Goal: Check status: Check status

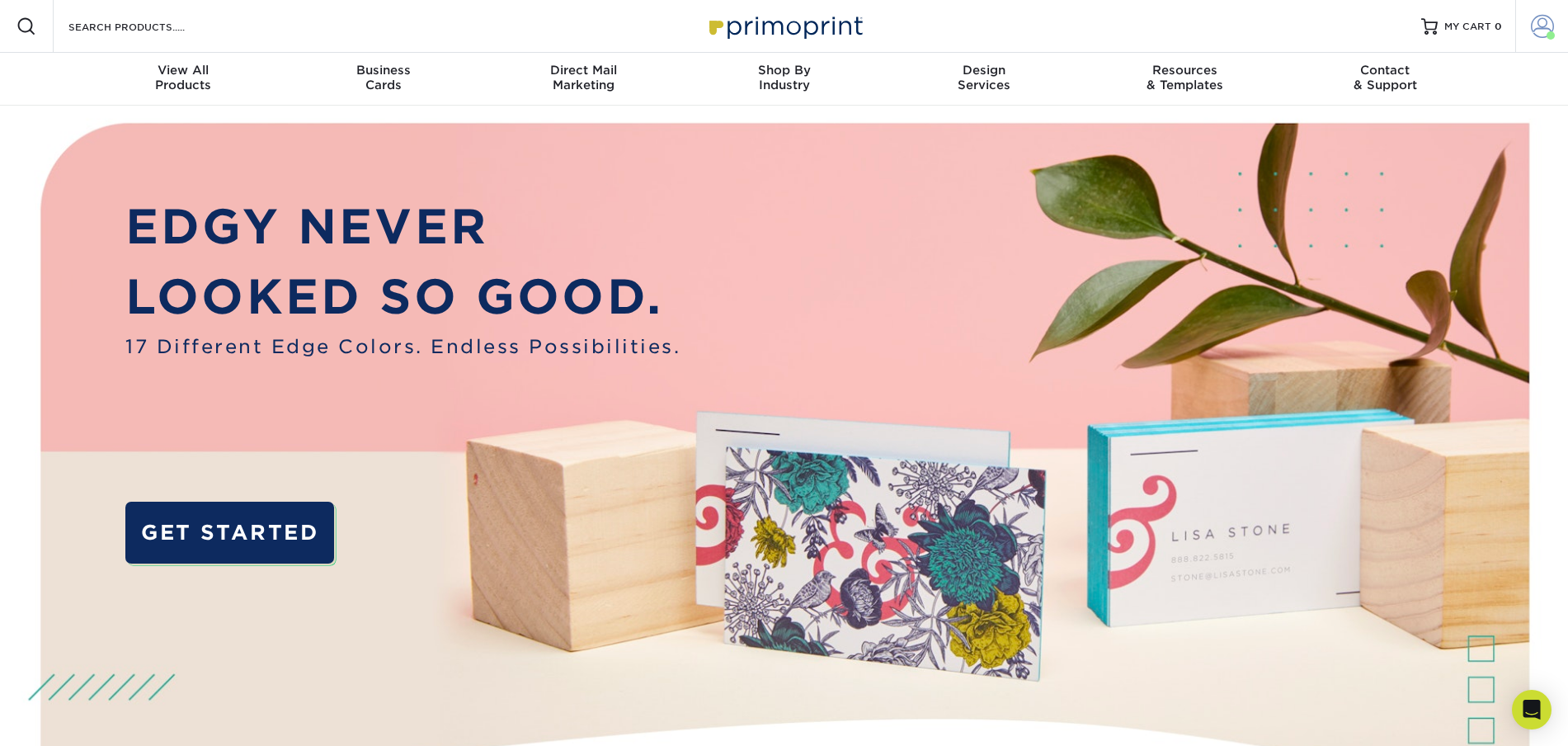
click at [1542, 27] on span at bounding box center [1542, 26] width 23 height 23
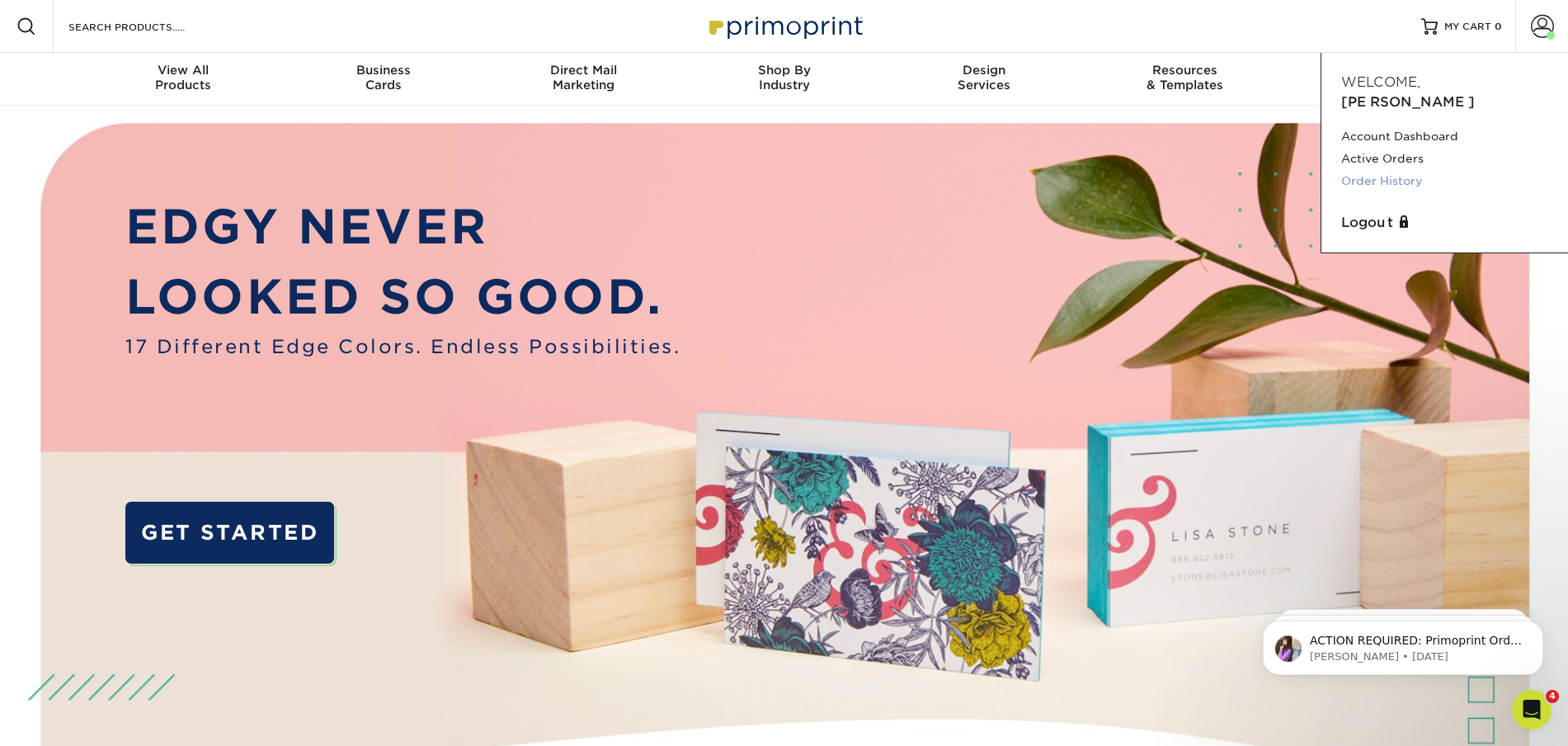
click at [1384, 170] on link "Order History" at bounding box center [1444, 182] width 207 height 22
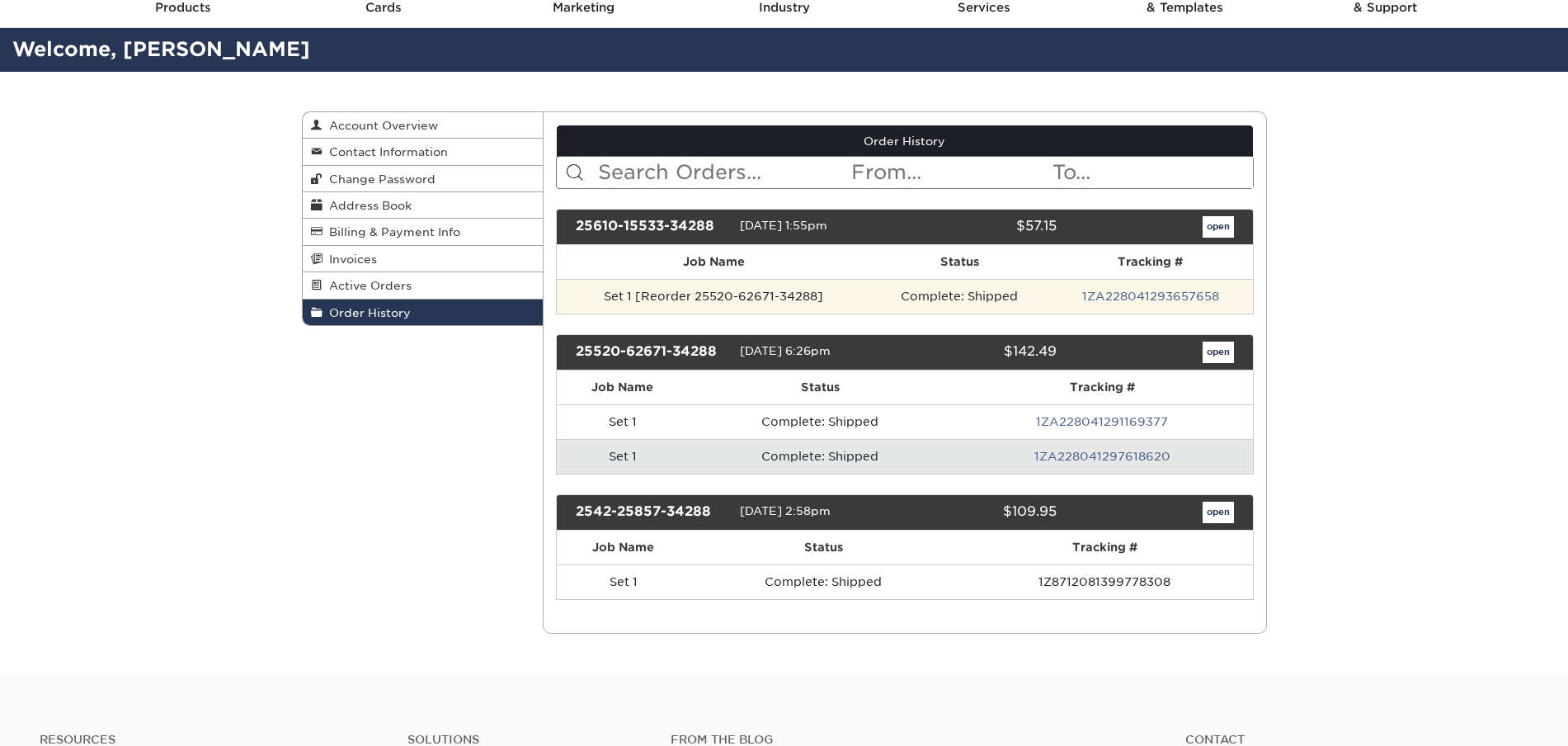
scroll to position [80, 0]
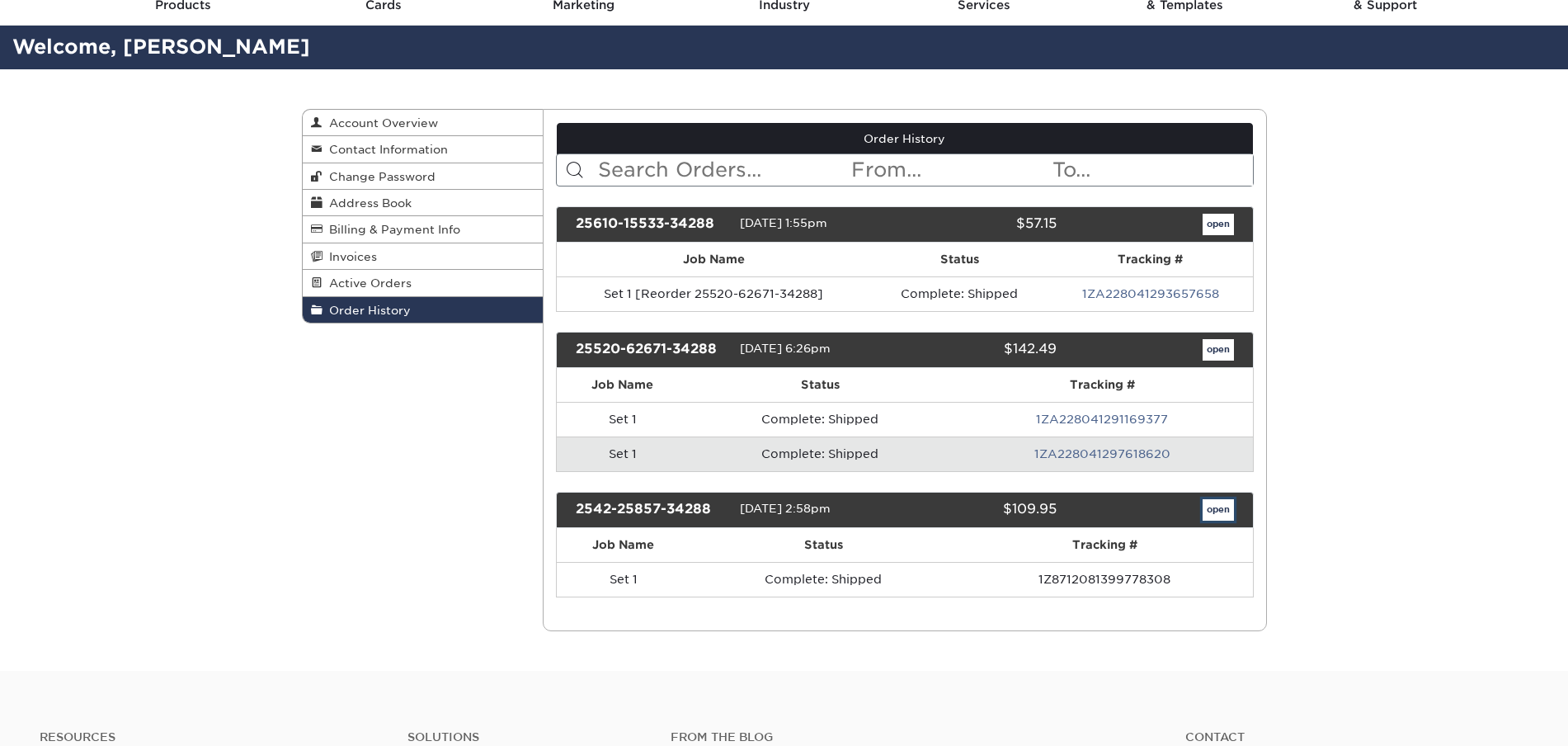
click at [1222, 507] on link "open" at bounding box center [1217, 509] width 31 height 22
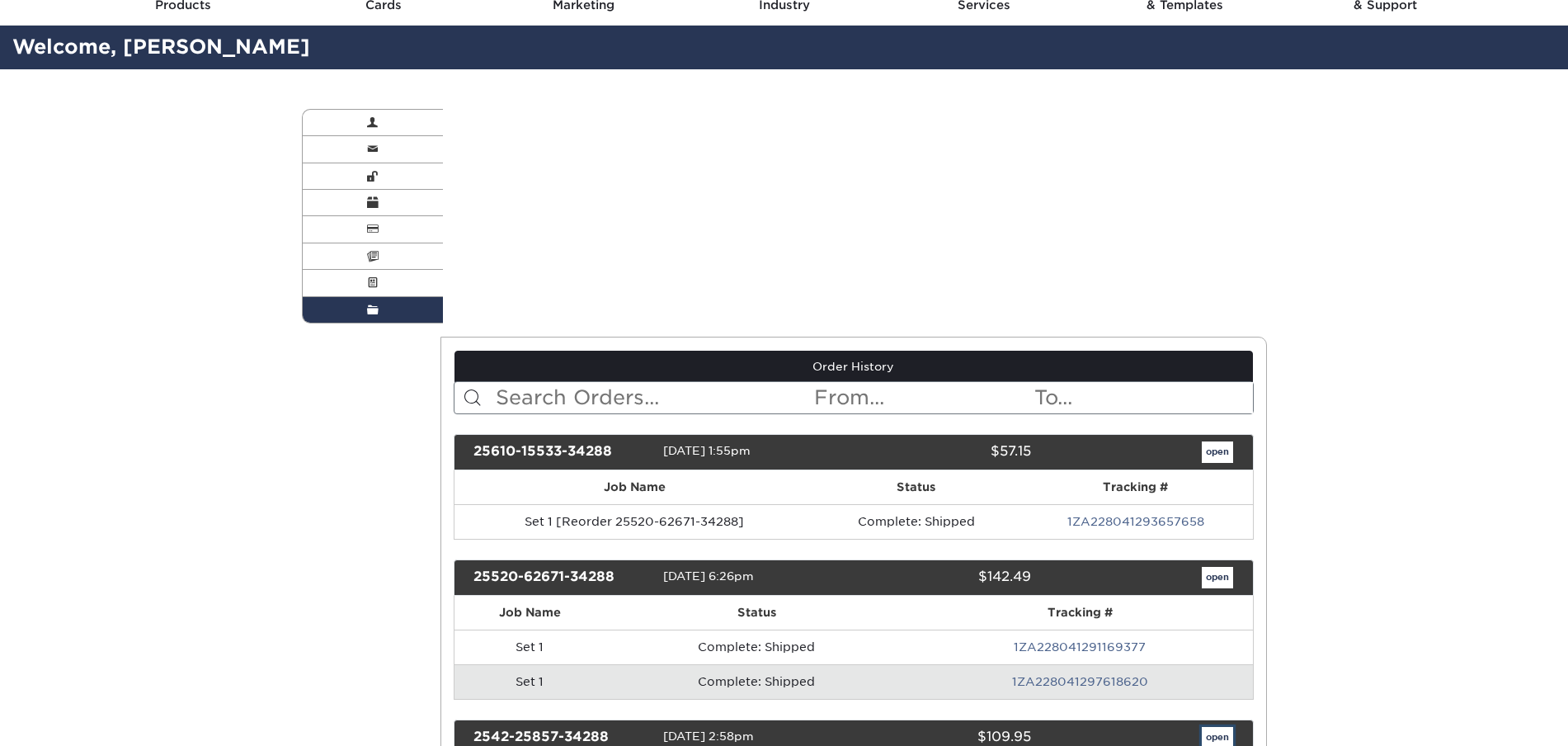
scroll to position [0, 0]
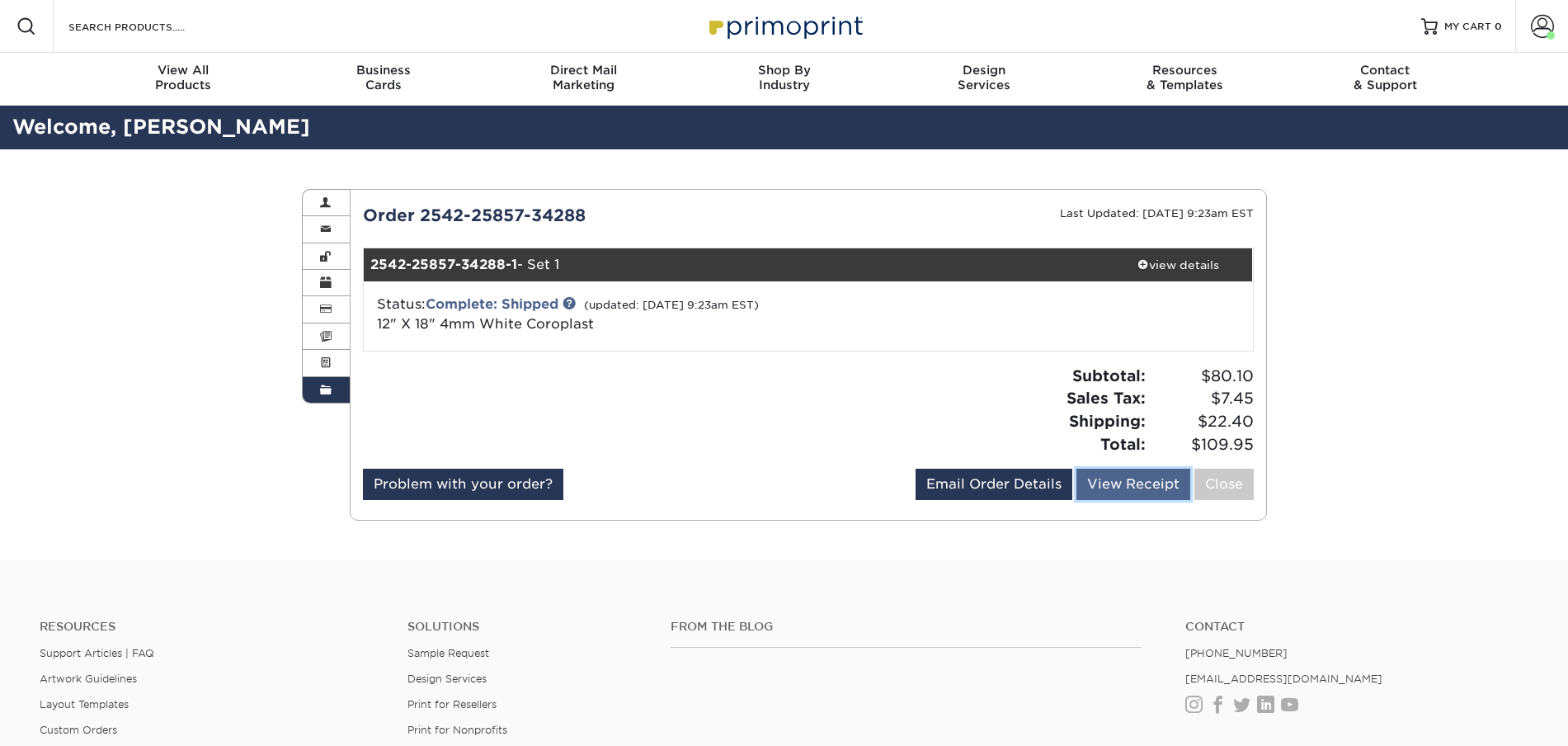
click at [1147, 484] on link "View Receipt" at bounding box center [1133, 484] width 114 height 31
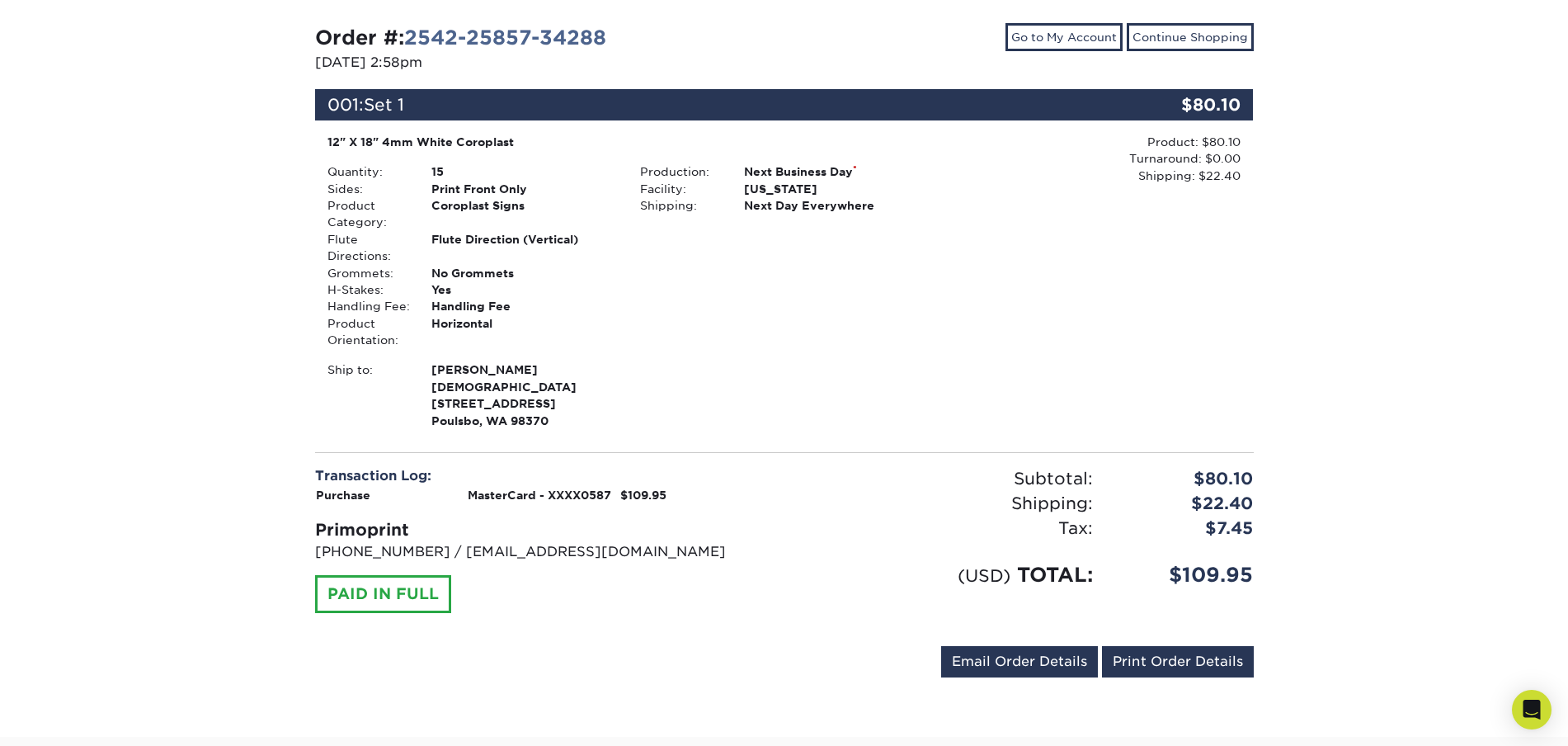
scroll to position [173, 0]
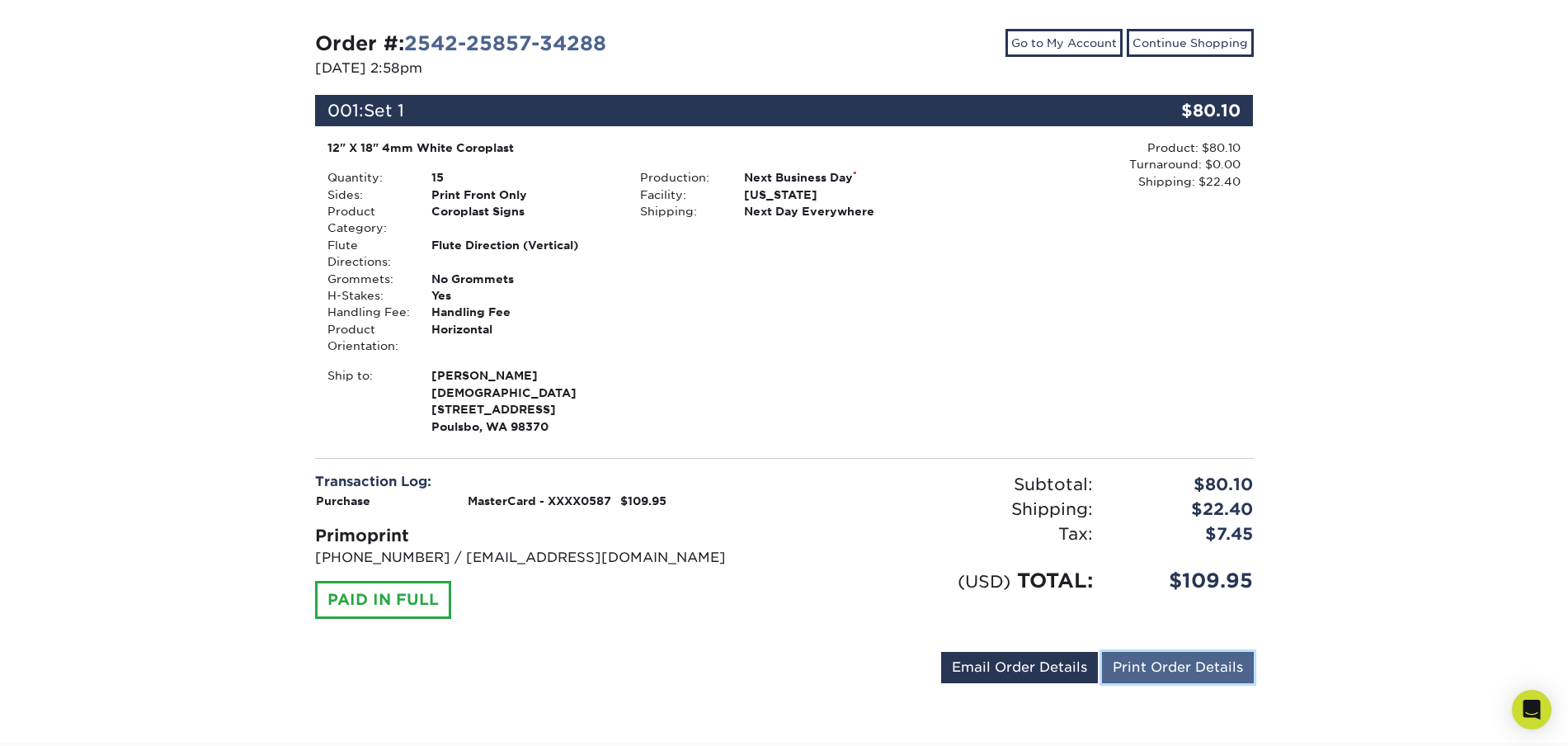
click at [1198, 679] on link "Print Order Details" at bounding box center [1178, 666] width 152 height 31
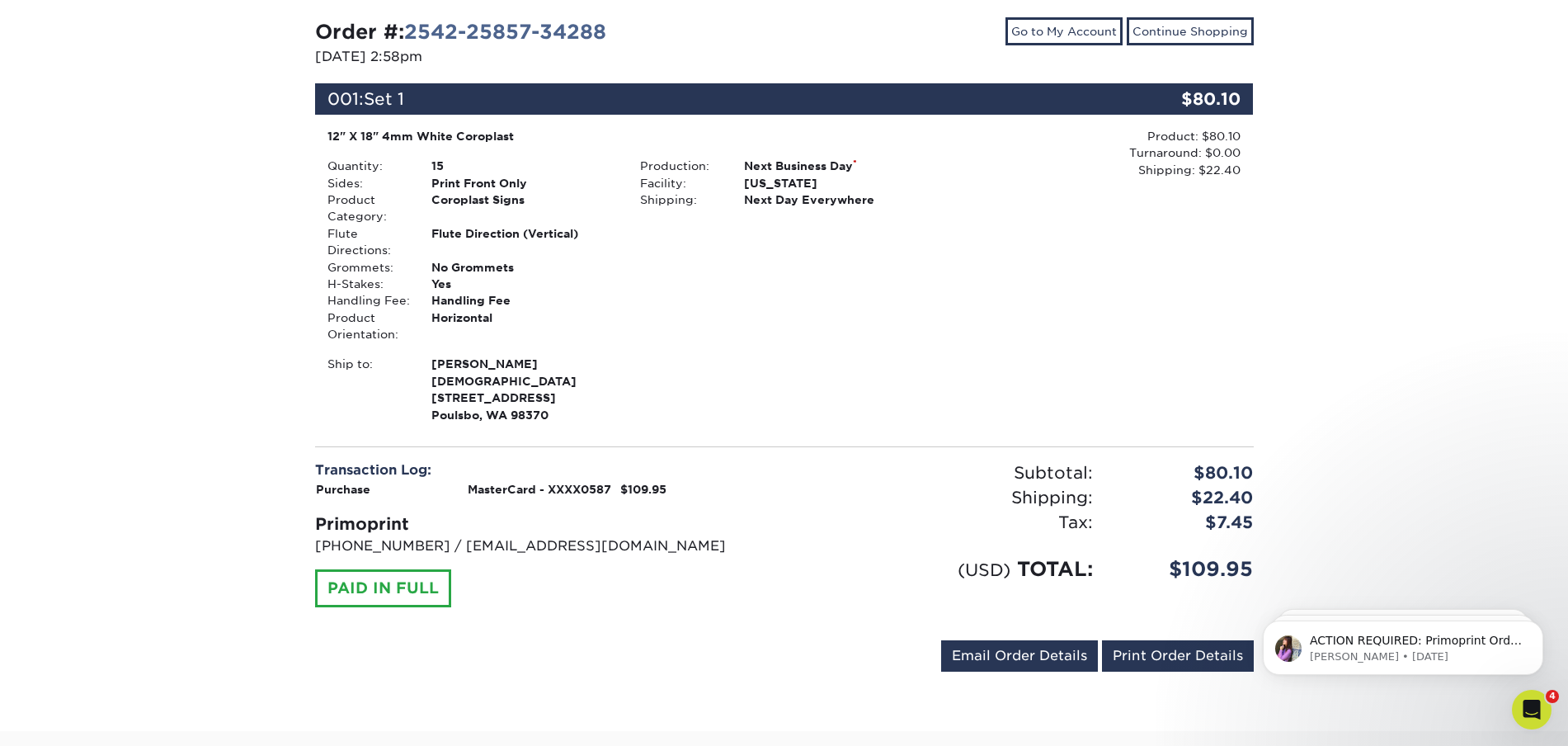
scroll to position [187, 0]
